Goal: Information Seeking & Learning: Find specific fact

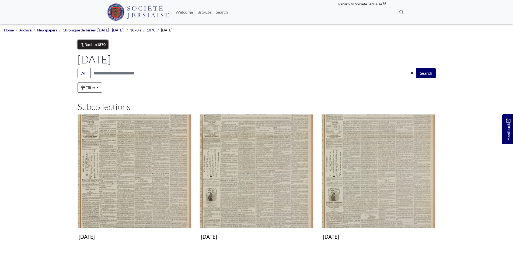
click at [94, 44] on link "Back to 1870" at bounding box center [93, 44] width 31 height 8
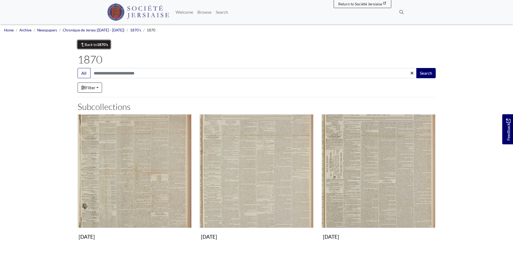
click at [96, 43] on link "Back to 1870's" at bounding box center [94, 44] width 33 height 8
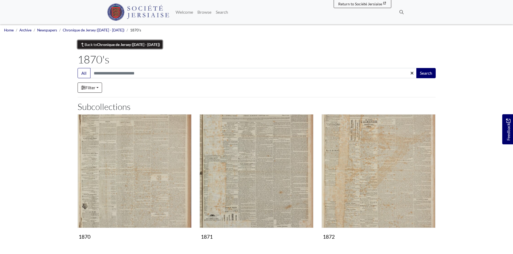
click at [114, 45] on strong "Chronique de Jersey ([DATE] - [DATE])" at bounding box center [128, 44] width 63 height 5
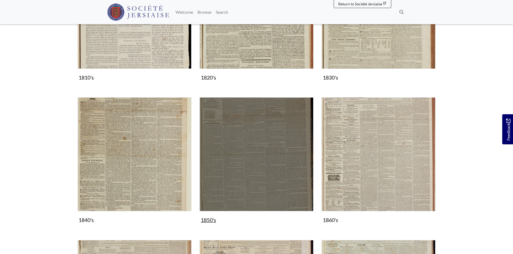
scroll to position [296, 0]
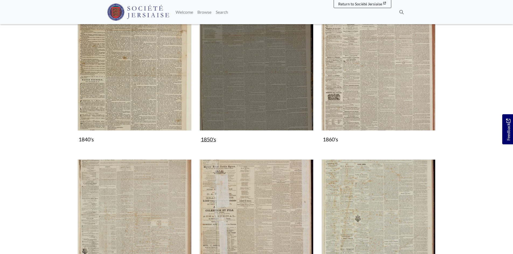
click at [257, 89] on img "Subcollection" at bounding box center [256, 74] width 114 height 114
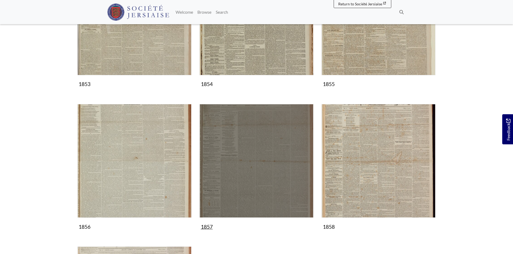
scroll to position [296, 0]
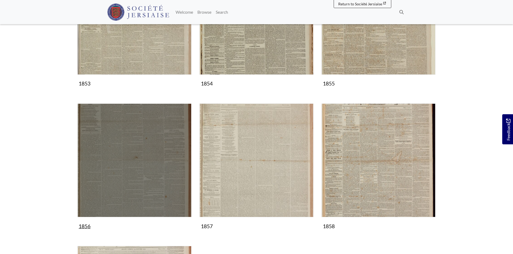
click at [161, 171] on img "Subcollection" at bounding box center [135, 161] width 114 height 114
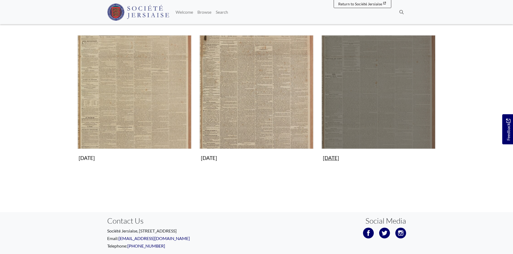
scroll to position [511, 0]
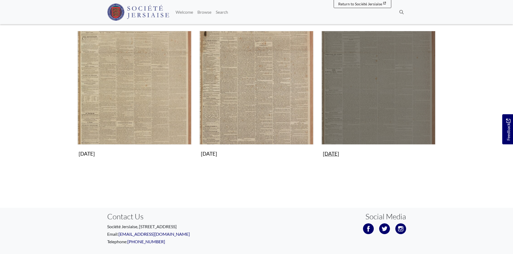
click at [368, 120] on img "Subcollection" at bounding box center [378, 88] width 114 height 114
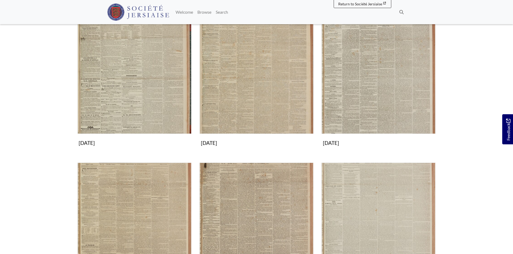
scroll to position [377, 0]
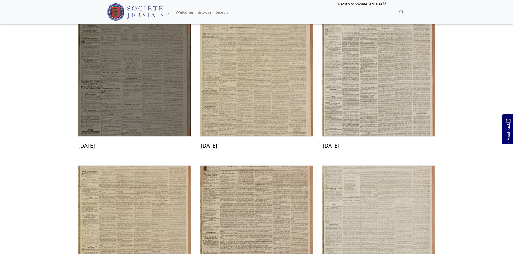
click at [152, 116] on img "Subcollection" at bounding box center [135, 80] width 114 height 114
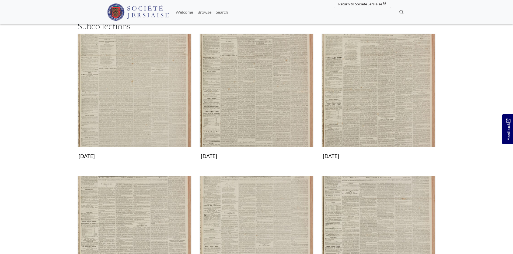
scroll to position [135, 0]
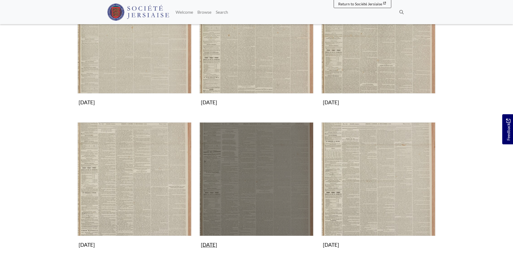
click at [266, 164] on img "Subcollection" at bounding box center [256, 179] width 114 height 114
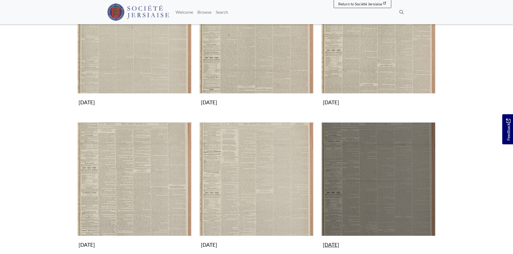
click at [375, 194] on img "Subcollection" at bounding box center [378, 179] width 114 height 114
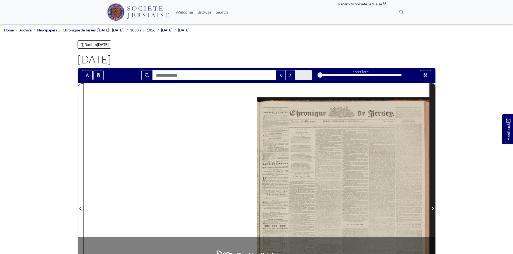
click at [432, 208] on icon "Next Page" at bounding box center [432, 209] width 2 height 4
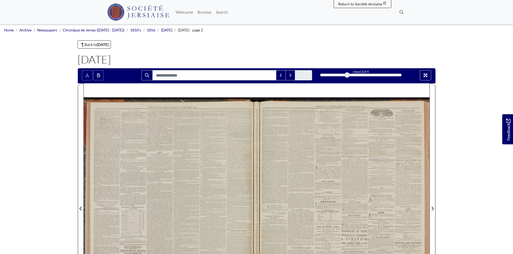
click at [365, 208] on div at bounding box center [343, 205] width 173 height 244
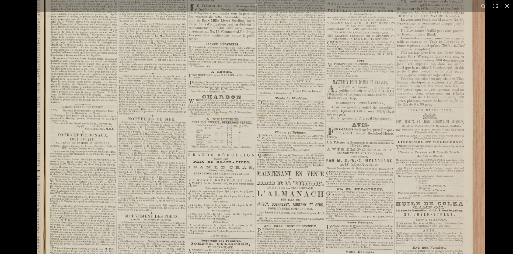
click at [277, 130] on img at bounding box center [261, 106] width 448 height 633
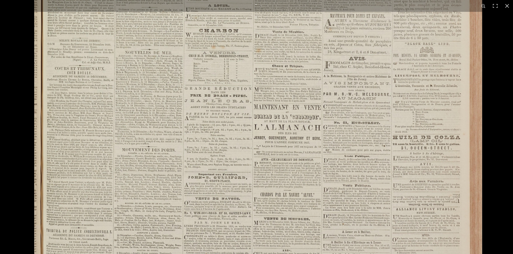
click at [160, 178] on img at bounding box center [258, 39] width 448 height 633
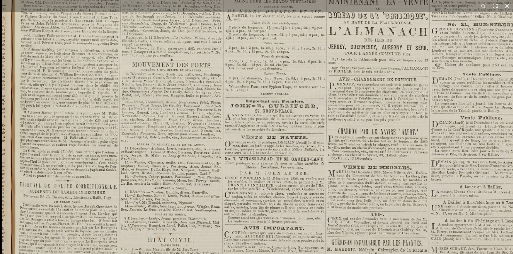
click at [293, 254] on html "Menu" at bounding box center [256, 229] width 513 height 458
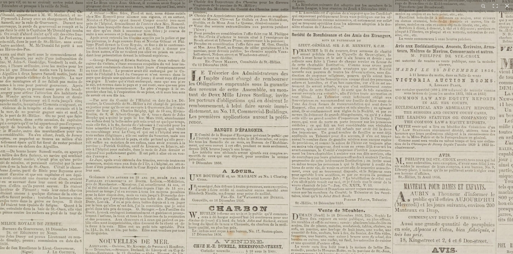
click at [270, 247] on img at bounding box center [297, 223] width 666 height 942
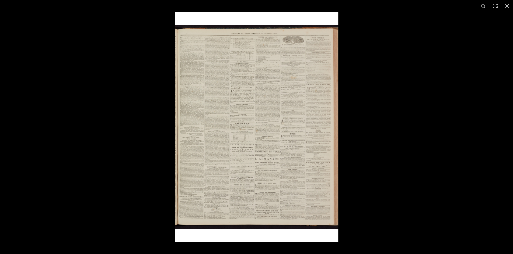
click at [229, 137] on img at bounding box center [256, 127] width 163 height 231
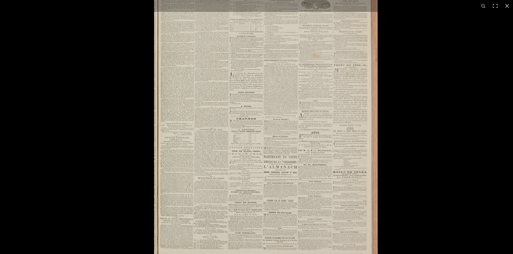
click at [229, 137] on img at bounding box center [265, 124] width 223 height 316
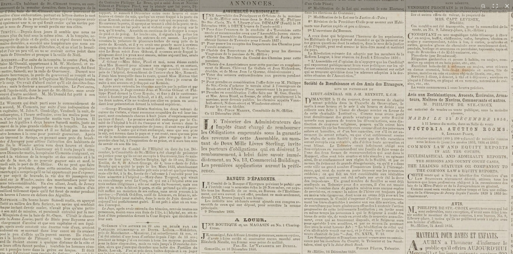
click at [227, 254] on html "Menu" at bounding box center [256, 229] width 513 height 458
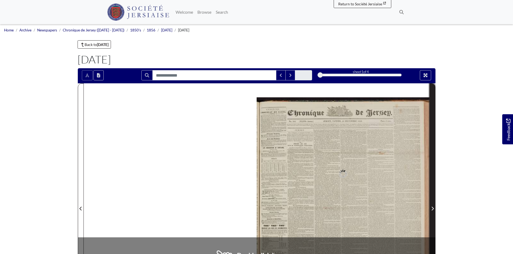
click at [433, 209] on icon "Next Page" at bounding box center [432, 209] width 2 height 4
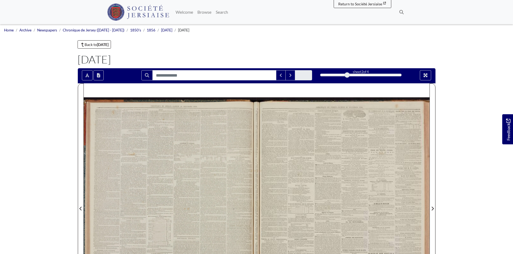
click at [305, 185] on div at bounding box center [343, 205] width 173 height 244
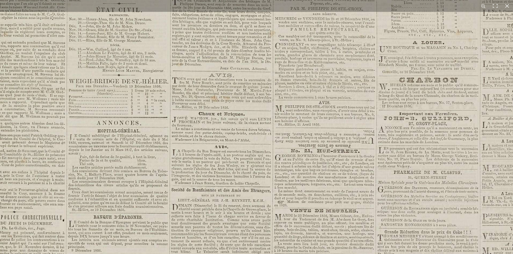
click at [260, 135] on img at bounding box center [281, 86] width 666 height 942
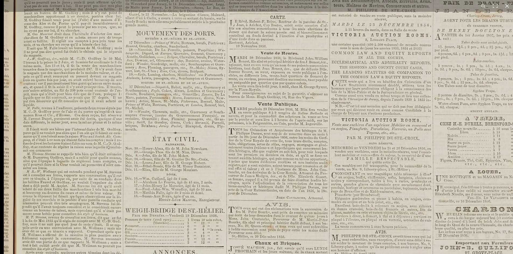
click at [211, 243] on img at bounding box center [337, 216] width 666 height 942
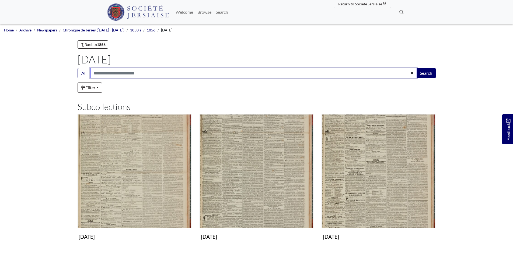
drag, startPoint x: 124, startPoint y: 72, endPoint x: 127, endPoint y: 73, distance: 3.3
click at [125, 72] on input "Search:" at bounding box center [253, 73] width 327 height 10
type input "******"
click at [416, 68] on button "Search" at bounding box center [425, 73] width 19 height 10
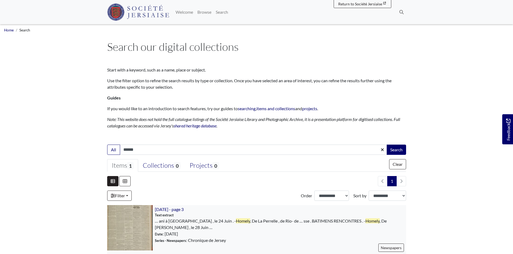
click at [124, 236] on img at bounding box center [129, 227] width 45 height 45
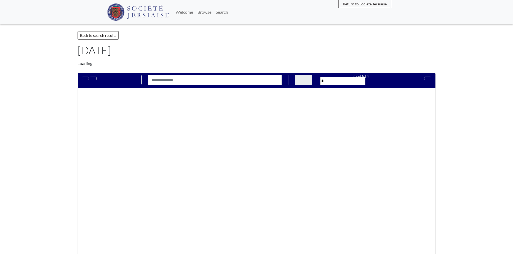
type input "******"
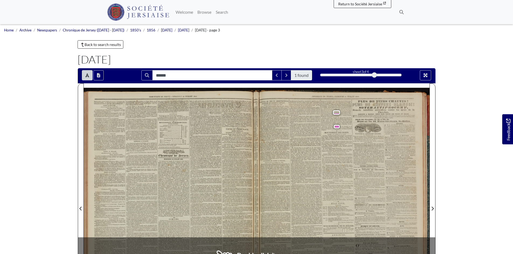
click at [254, 145] on div "CHRONIQUE DE JERSEY . - MERCREDI 16 JUILLET 1856 . PARIS , 10 JUILLET . TÉLÉGRA…" at bounding box center [170, 208] width 173 height 240
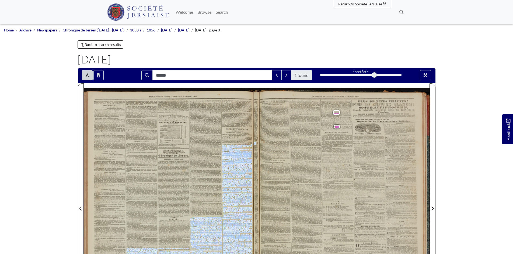
click at [348, 126] on div "John Jarvis , John Salmon et John Mortimer sont amenés devant le magistrat sous…" at bounding box center [305, 127] width 92 height 42
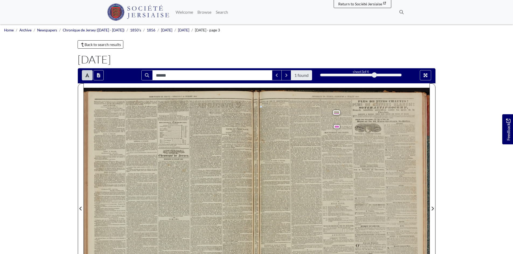
click at [348, 126] on div "John Jarvis , John Salmon et John Mortimer sont amenés devant le magistrat sous…" at bounding box center [305, 127] width 92 height 42
click at [345, 126] on div "John Jarvis , John Salmon et John Mortimer sont amenés devant le magistrat sous…" at bounding box center [305, 127] width 92 height 42
click at [88, 76] on icon "Toggle text selection (Alt+T)" at bounding box center [87, 75] width 4 height 4
click at [334, 124] on div at bounding box center [343, 205] width 173 height 244
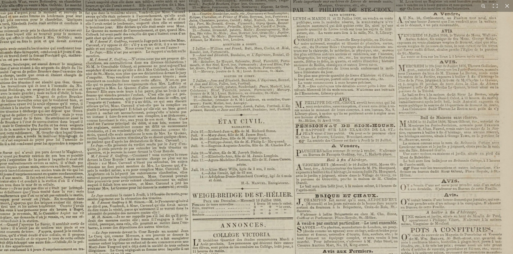
click at [325, 89] on img at bounding box center [257, 127] width 569 height 804
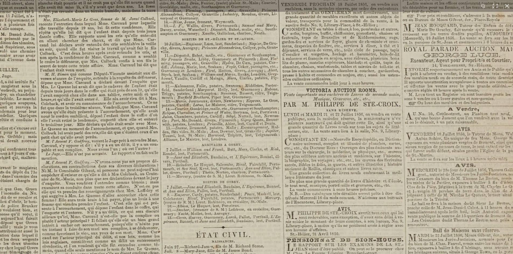
click at [341, 207] on img at bounding box center [241, 242] width 666 height 942
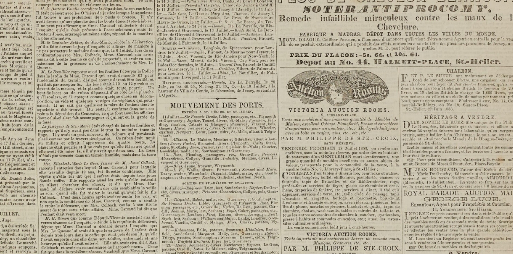
click at [322, 254] on html "Menu" at bounding box center [256, 229] width 513 height 458
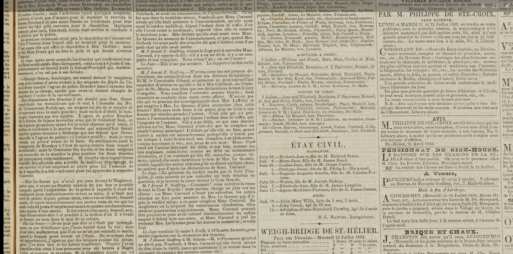
click at [201, 51] on img at bounding box center [336, 152] width 666 height 942
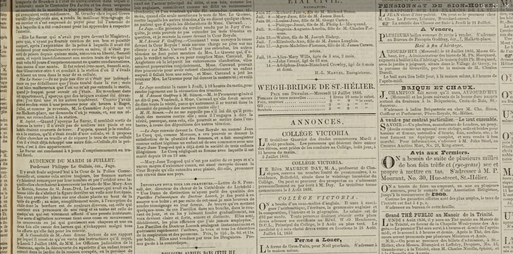
click at [213, 76] on img at bounding box center [333, 7] width 666 height 942
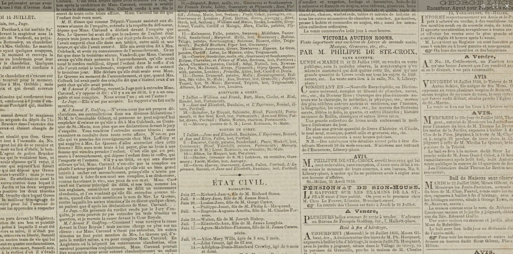
click at [285, 195] on img at bounding box center [258, 189] width 666 height 942
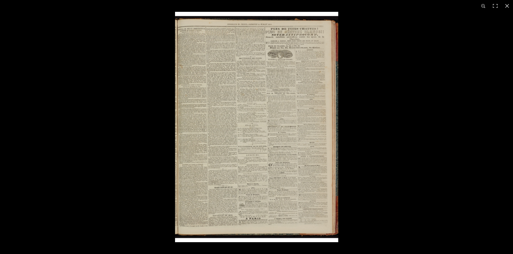
click at [244, 57] on img at bounding box center [256, 127] width 163 height 231
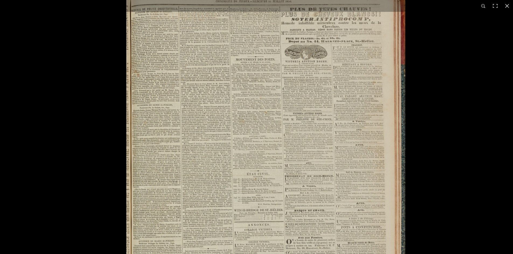
click at [244, 57] on img at bounding box center [265, 177] width 279 height 394
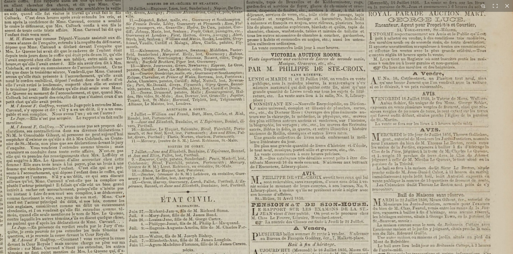
click at [180, 76] on img at bounding box center [206, 206] width 666 height 942
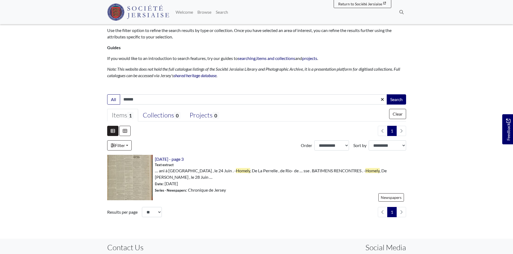
scroll to position [81, 0]
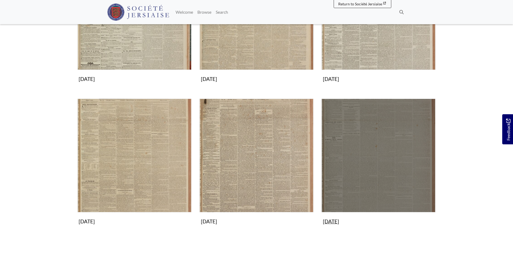
scroll to position [485, 0]
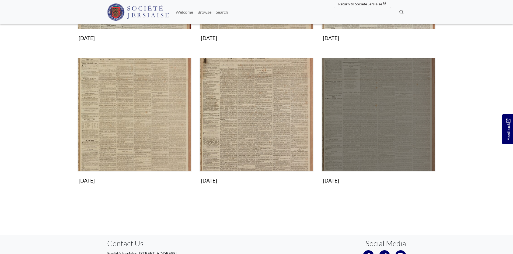
click at [372, 129] on img "Subcollection" at bounding box center [378, 115] width 114 height 114
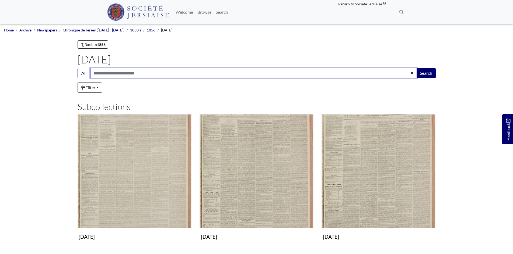
click at [123, 75] on input "Search:" at bounding box center [253, 73] width 327 height 10
type input "******"
click at [416, 68] on button "Search" at bounding box center [425, 73] width 19 height 10
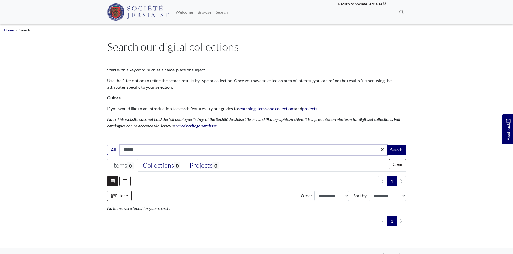
drag, startPoint x: 140, startPoint y: 150, endPoint x: 94, endPoint y: 148, distance: 46.1
click at [98, 148] on body "Menu" at bounding box center [256, 160] width 513 height 321
type input "********"
click at [387, 145] on button "Search" at bounding box center [396, 150] width 19 height 10
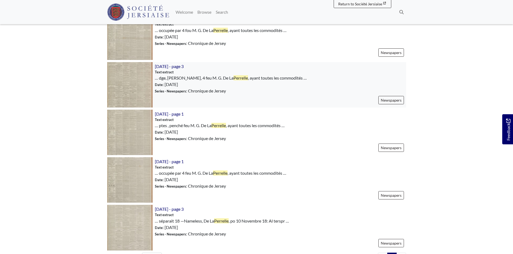
scroll to position [242, 0]
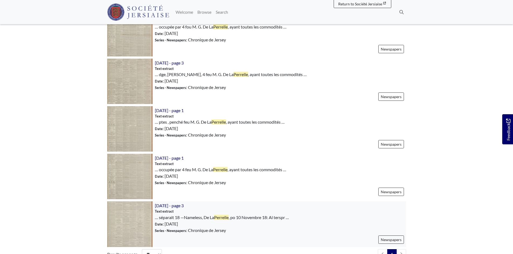
click at [128, 226] on img at bounding box center [129, 224] width 45 height 45
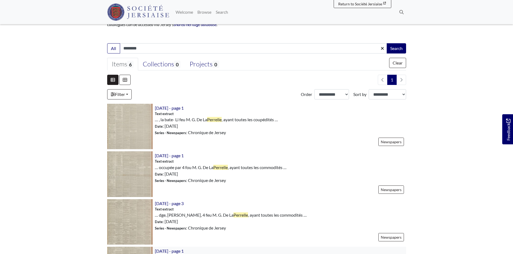
scroll to position [99, 0]
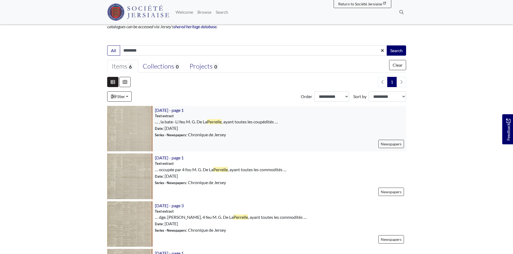
click at [178, 127] on span "Date : [DATE]" at bounding box center [166, 128] width 23 height 6
click at [143, 131] on img at bounding box center [129, 128] width 45 height 45
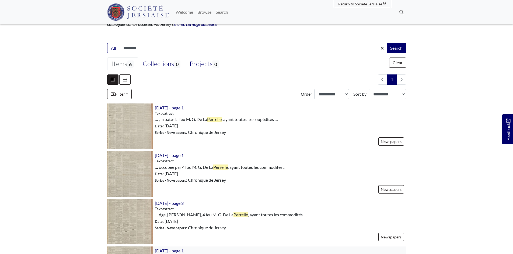
scroll to position [72, 0]
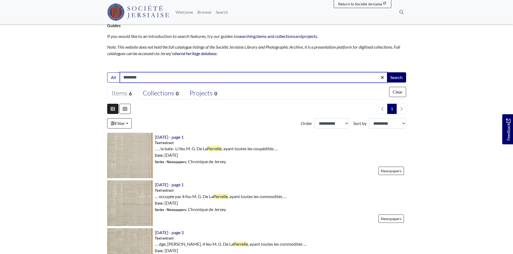
drag, startPoint x: 140, startPoint y: 78, endPoint x: 121, endPoint y: 77, distance: 19.1
click at [121, 77] on input "********" at bounding box center [253, 77] width 267 height 10
type input "******"
click at [387, 72] on button "Search" at bounding box center [396, 77] width 19 height 10
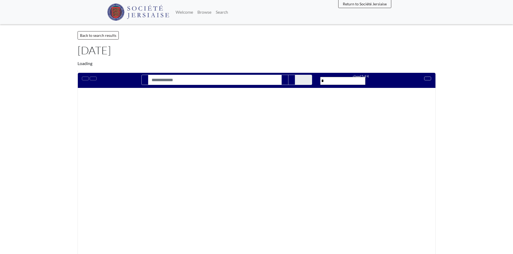
type input "********"
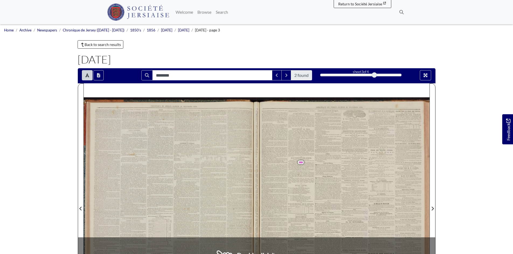
click at [303, 166] on span "ete.," at bounding box center [303, 167] width 3 height 2
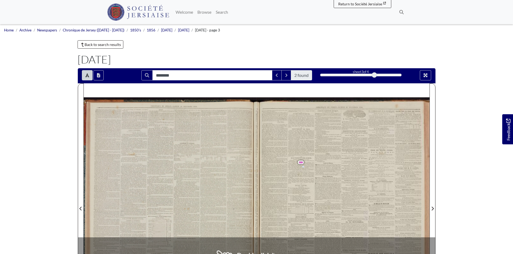
click span "ete.,"
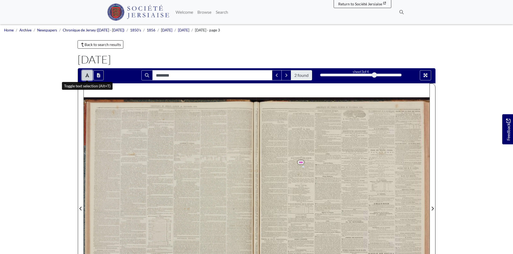
click button "Toggle text selection (Alt+T)"
click div
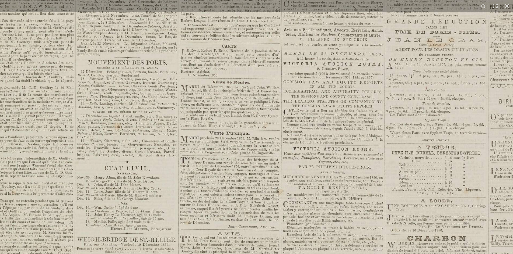
click img
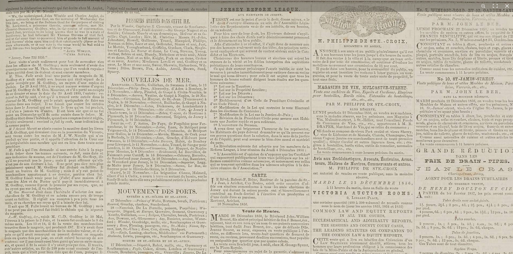
click img
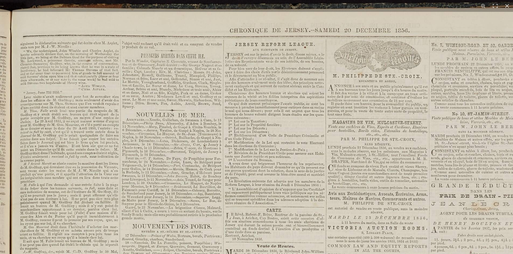
click img
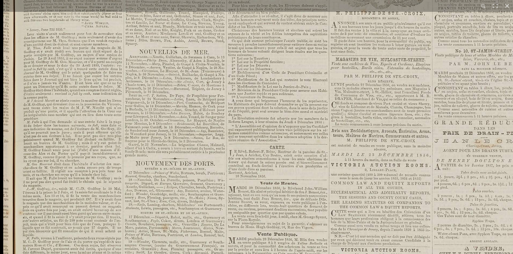
click img
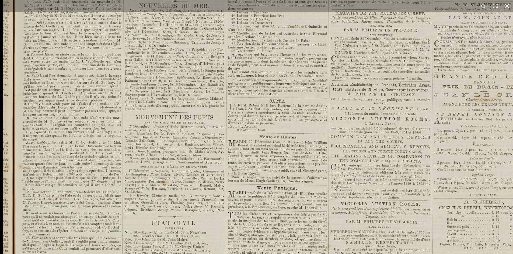
click img
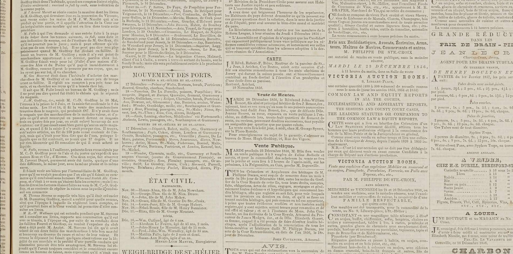
click img
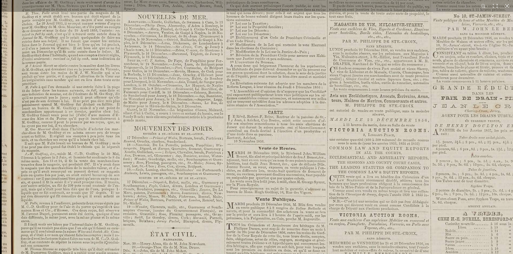
click img
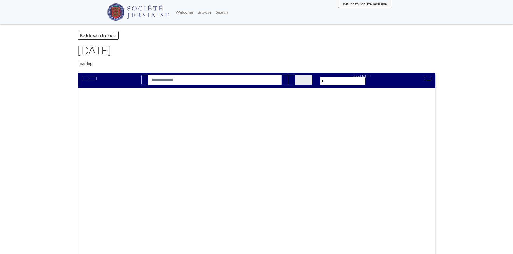
type input "********"
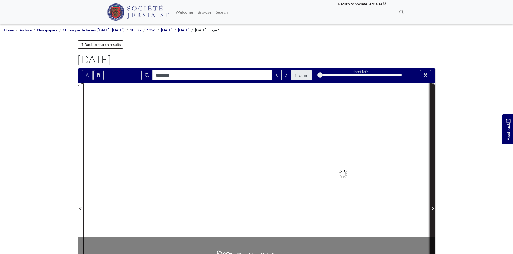
click at [433, 209] on icon "Next Page" at bounding box center [432, 209] width 2 height 4
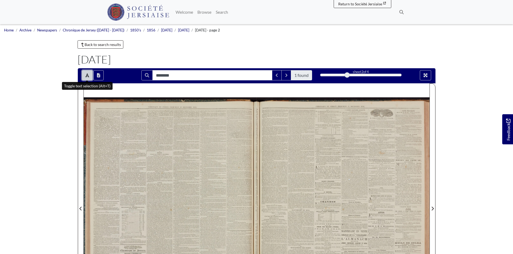
click at [87, 74] on icon "Toggle text selection (Alt+T)" at bounding box center [87, 75] width 4 height 4
click at [357, 159] on div at bounding box center [343, 205] width 173 height 244
click at [323, 164] on div at bounding box center [343, 205] width 173 height 244
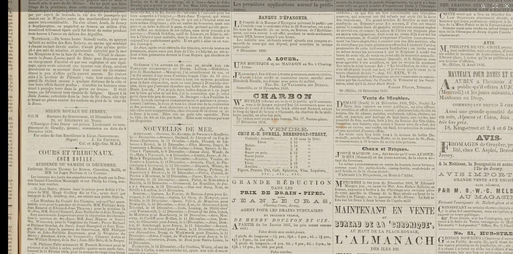
click at [239, 145] on img at bounding box center [341, 110] width 666 height 942
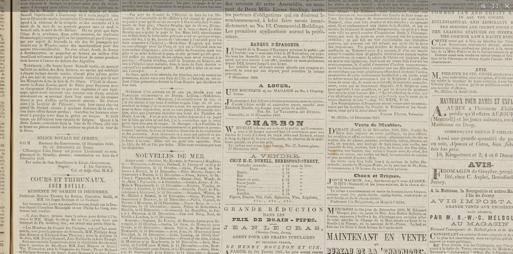
click at [174, 207] on img at bounding box center [333, 137] width 666 height 942
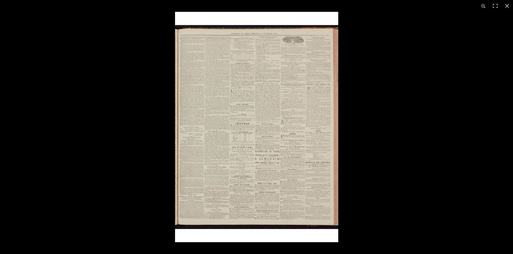
click at [197, 174] on img at bounding box center [256, 127] width 163 height 231
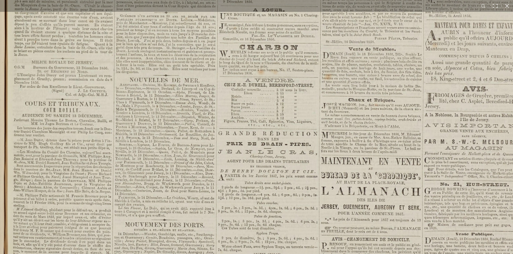
click at [220, 115] on img at bounding box center [327, 61] width 666 height 942
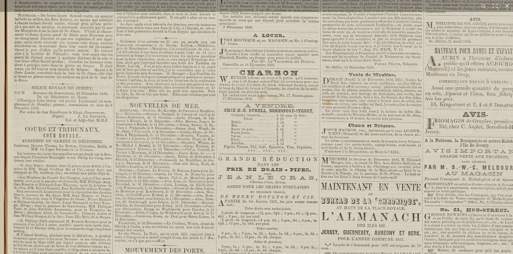
click at [160, 131] on img at bounding box center [327, 87] width 666 height 942
click at [195, 175] on img at bounding box center [327, 86] width 666 height 942
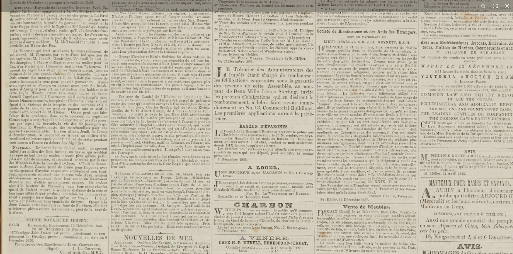
click at [171, 199] on img at bounding box center [322, 219] width 666 height 942
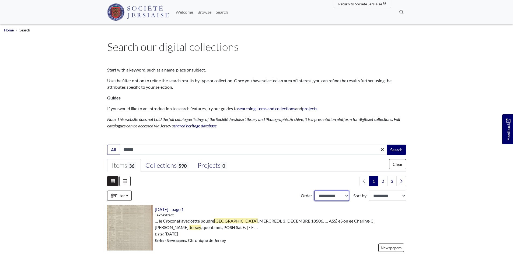
click at [345, 194] on select "**********" at bounding box center [331, 196] width 35 height 10
select select "***"
click at [314, 191] on select "**********" at bounding box center [331, 196] width 35 height 10
click at [405, 194] on select "**********" at bounding box center [387, 196] width 37 height 10
select select "*****"
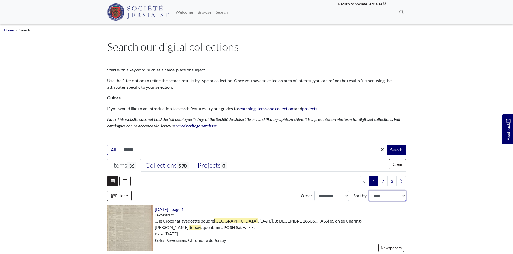
click at [369, 191] on select "**********" at bounding box center [387, 196] width 37 height 10
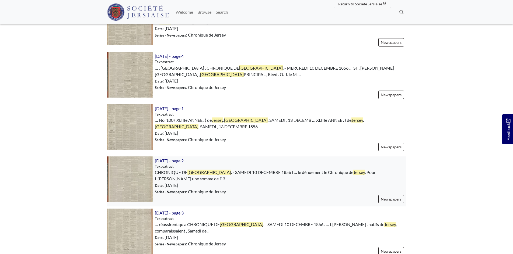
scroll to position [822, 0]
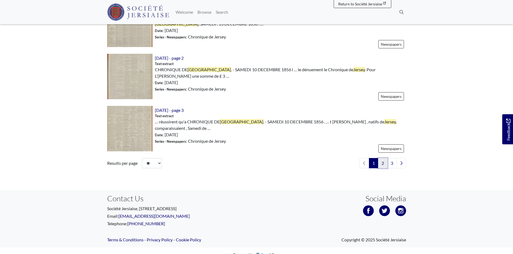
click at [384, 163] on link "2" at bounding box center [382, 163] width 9 height 10
click at [380, 164] on link "2" at bounding box center [382, 163] width 9 height 10
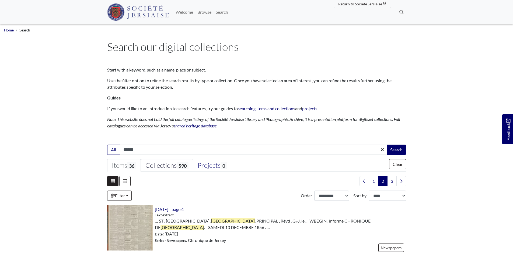
click at [184, 171] on link "Collections 590" at bounding box center [167, 165] width 52 height 13
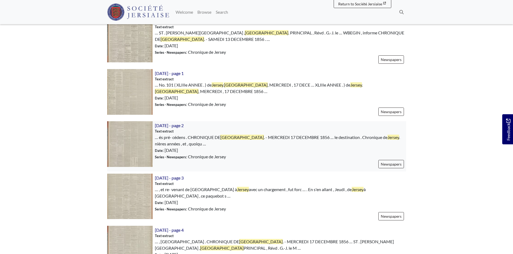
scroll to position [269, 0]
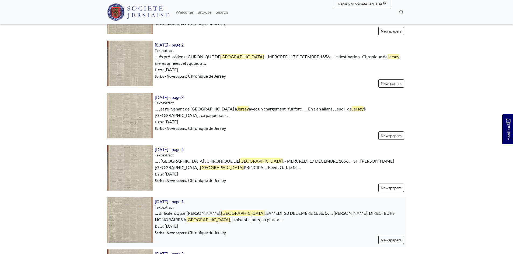
click at [125, 202] on img at bounding box center [129, 220] width 45 height 45
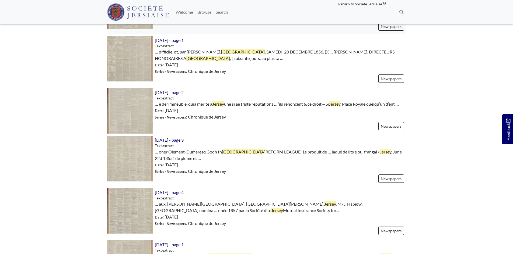
scroll to position [511, 0]
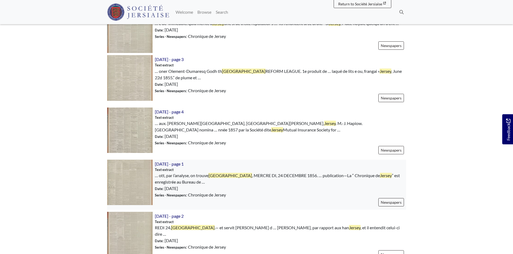
click at [127, 176] on img at bounding box center [129, 182] width 45 height 45
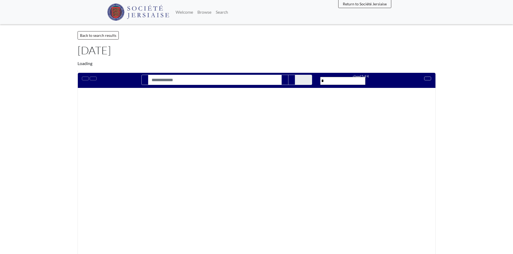
type input "******"
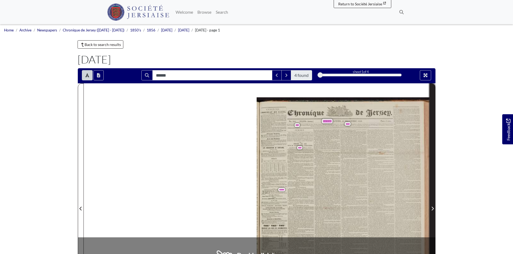
click at [432, 208] on icon "Next Page" at bounding box center [432, 209] width 2 height 4
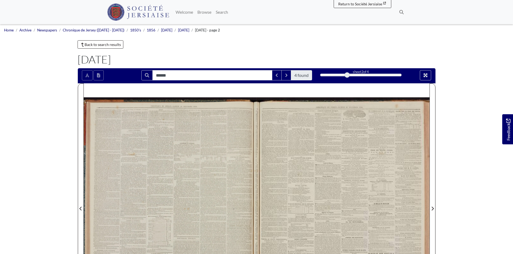
click at [350, 169] on div at bounding box center [343, 205] width 173 height 244
click at [87, 77] on icon "Toggle text selection (Alt+T)" at bounding box center [87, 75] width 4 height 4
click at [370, 190] on div at bounding box center [343, 205] width 173 height 244
click at [304, 145] on div at bounding box center [343, 205] width 173 height 244
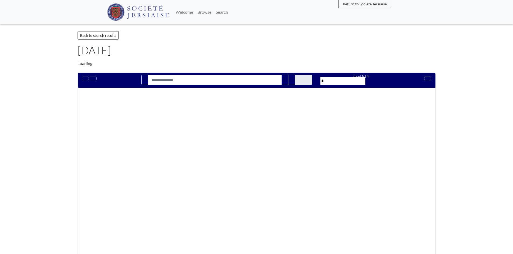
type input "******"
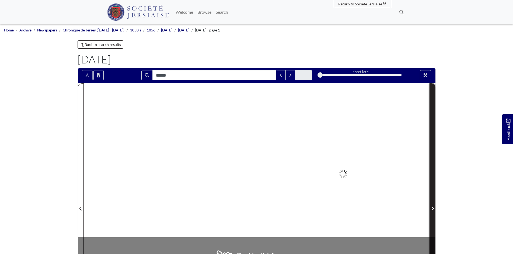
click at [431, 208] on icon "Next Page" at bounding box center [432, 209] width 3 height 4
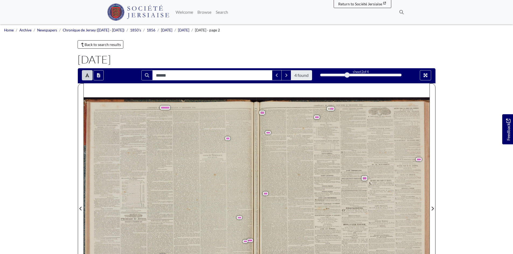
click at [340, 144] on span "|" at bounding box center [340, 145] width 1 height 2
click at [297, 152] on span "personnes," at bounding box center [299, 153] width 7 height 2
click at [84, 75] on button "Toggle text selection (Alt+T)" at bounding box center [87, 75] width 11 height 10
click at [317, 175] on div at bounding box center [343, 205] width 173 height 244
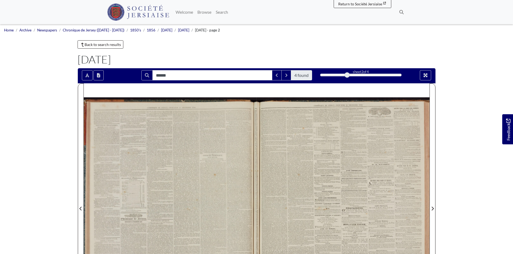
click at [317, 175] on div at bounding box center [343, 205] width 173 height 244
click at [317, 169] on div at bounding box center [343, 205] width 173 height 244
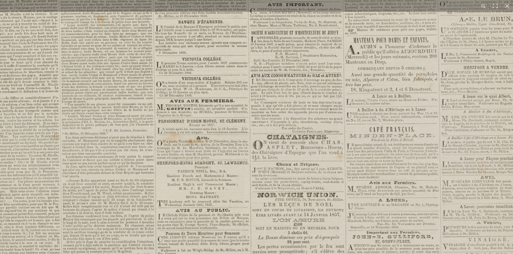
click at [244, 168] on img at bounding box center [257, 128] width 611 height 864
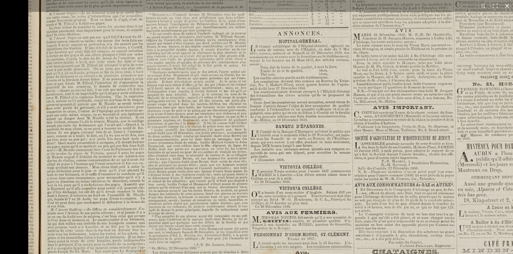
click at [370, 3] on div "1 / 1" at bounding box center [256, 127] width 513 height 254
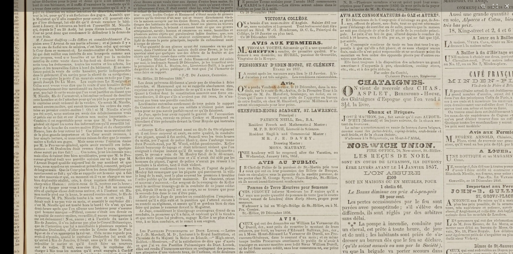
click at [348, 20] on img at bounding box center [347, 72] width 666 height 942
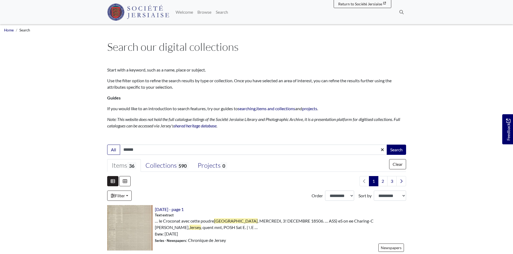
select select "***"
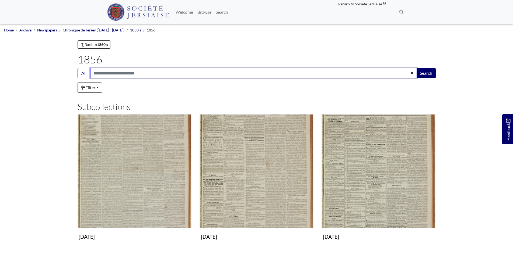
click at [126, 71] on input "Search:" at bounding box center [253, 73] width 327 height 10
type input "******"
click at [416, 68] on button "Search" at bounding box center [425, 73] width 19 height 10
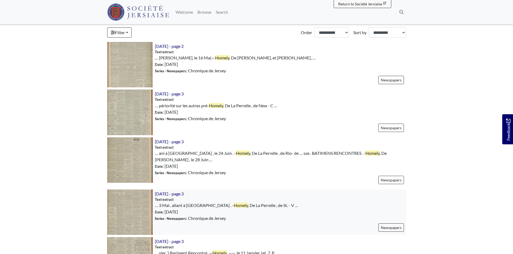
scroll to position [269, 0]
